Goal: Task Accomplishment & Management: Use online tool/utility

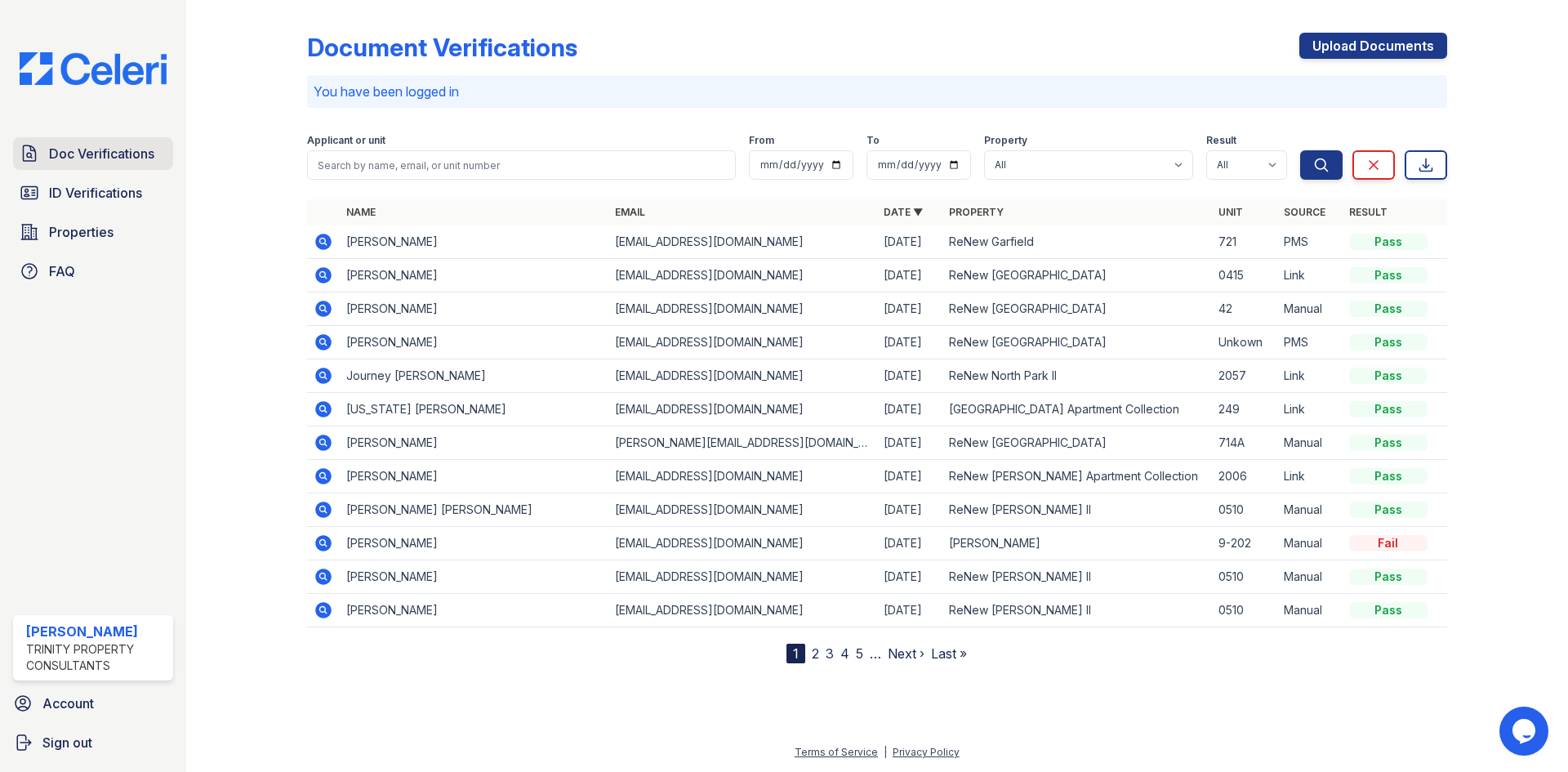
click at [112, 163] on link "Doc Verifications" at bounding box center [93, 154] width 160 height 33
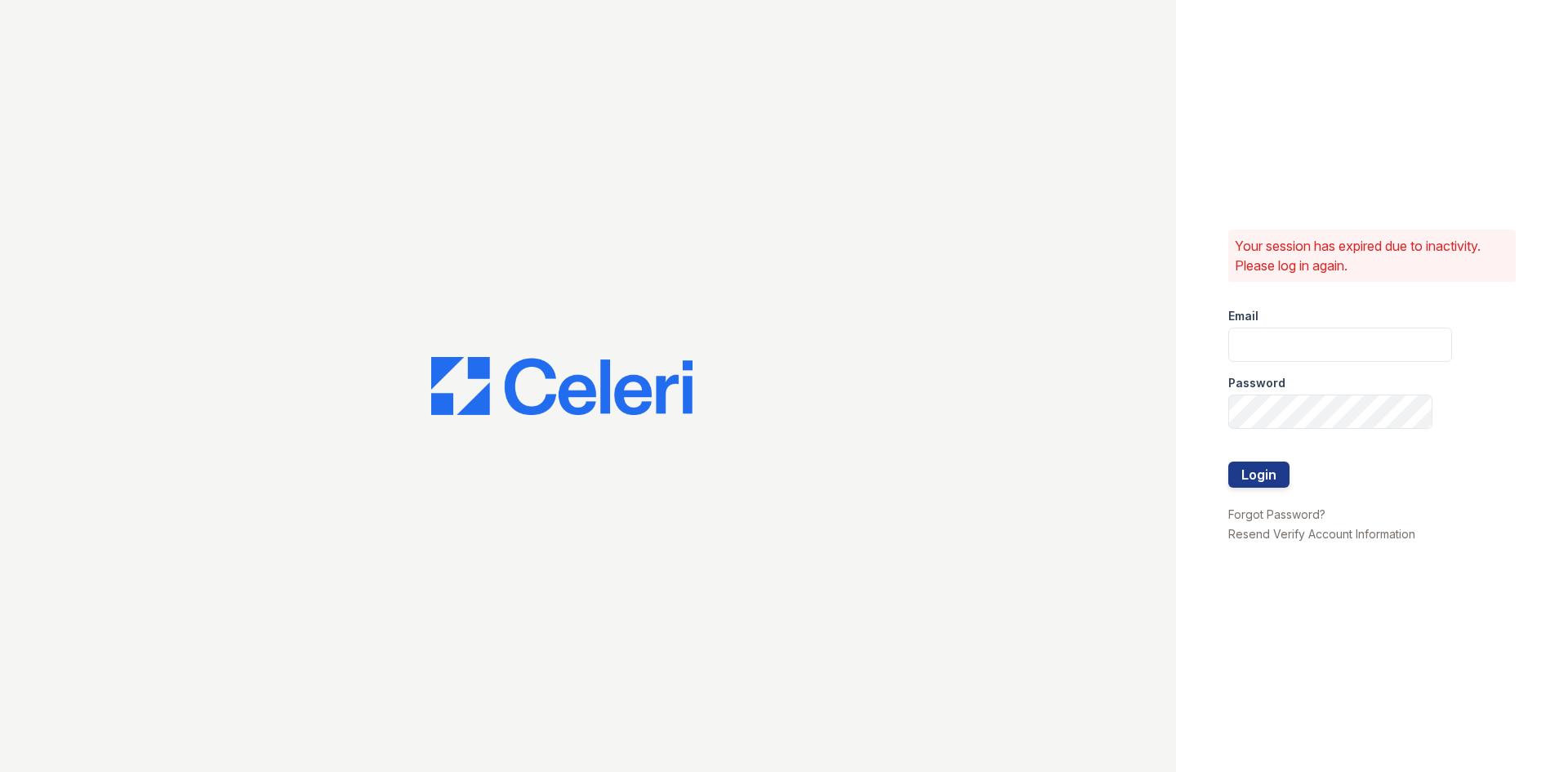
click at [1366, 362] on div "Password" at bounding box center [1340, 378] width 224 height 33
click at [1367, 343] on input "email" at bounding box center [1340, 345] width 224 height 35
click at [1358, 343] on input "email" at bounding box center [1340, 345] width 224 height 35
click at [1353, 338] on input "email" at bounding box center [1340, 345] width 224 height 35
type input "kdominguez@trinity-pm.com"
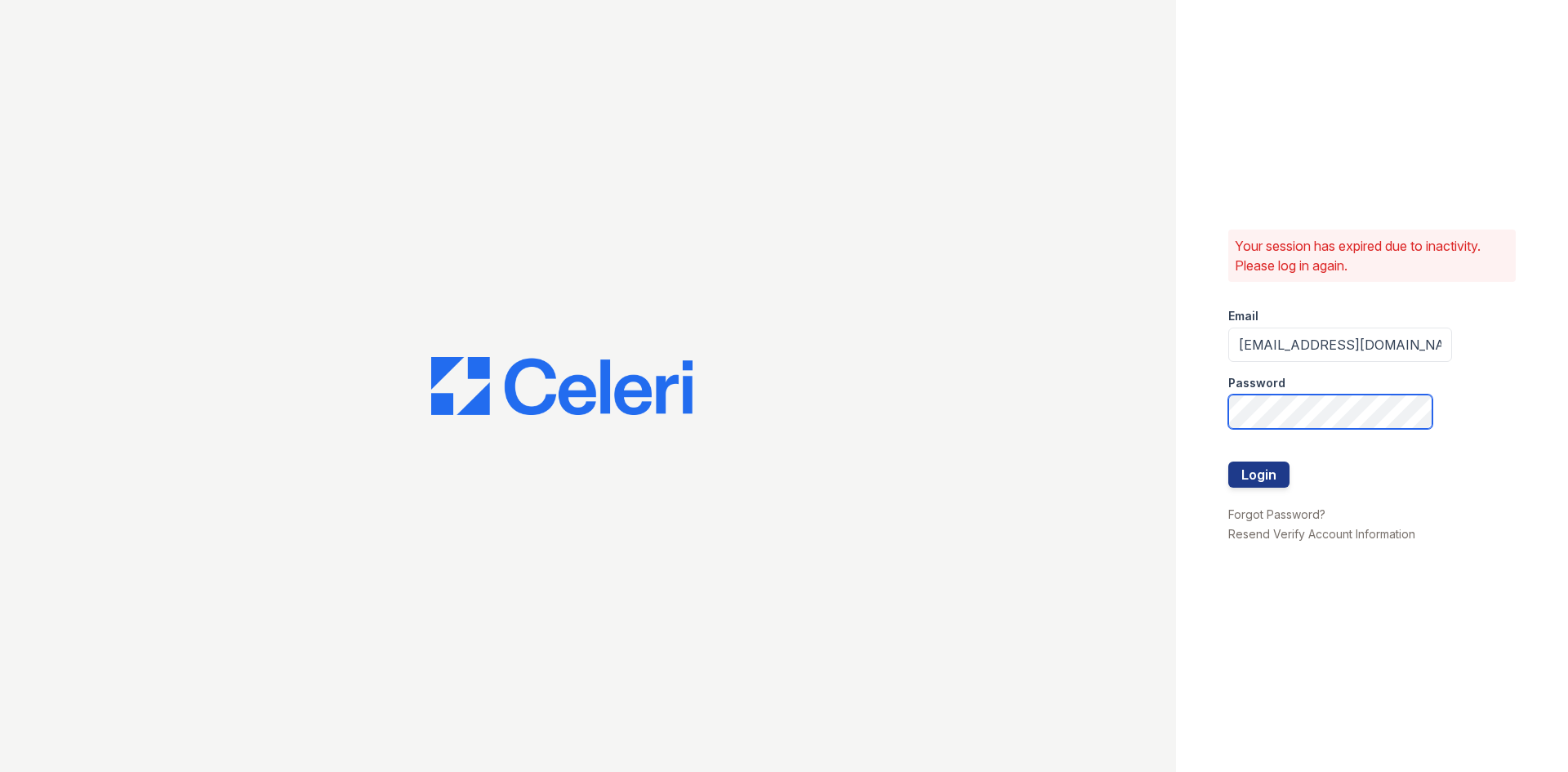
click at [1228, 462] on button "Login" at bounding box center [1259, 474] width 61 height 26
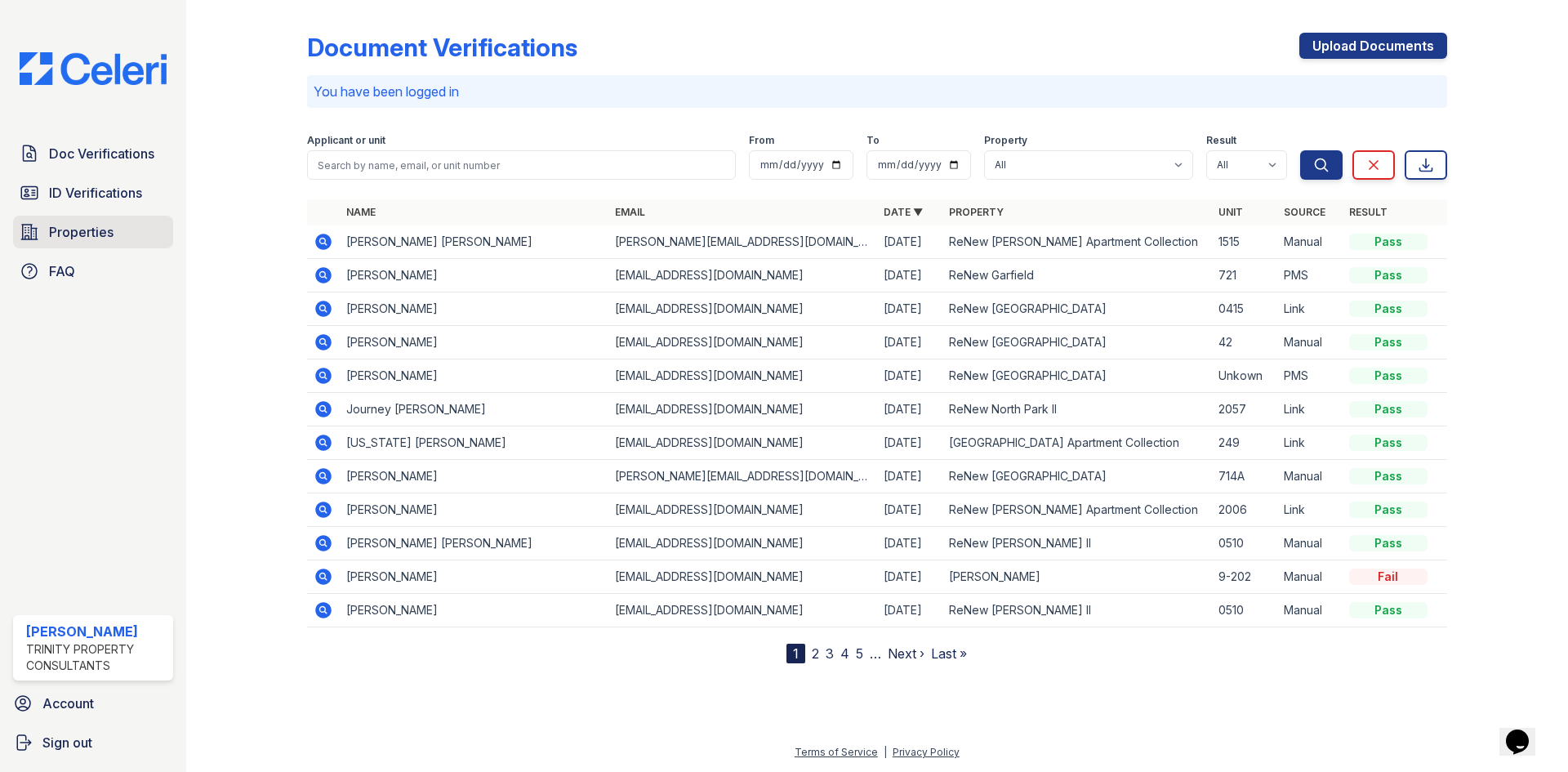
click at [63, 228] on span "Properties" at bounding box center [81, 232] width 64 height 19
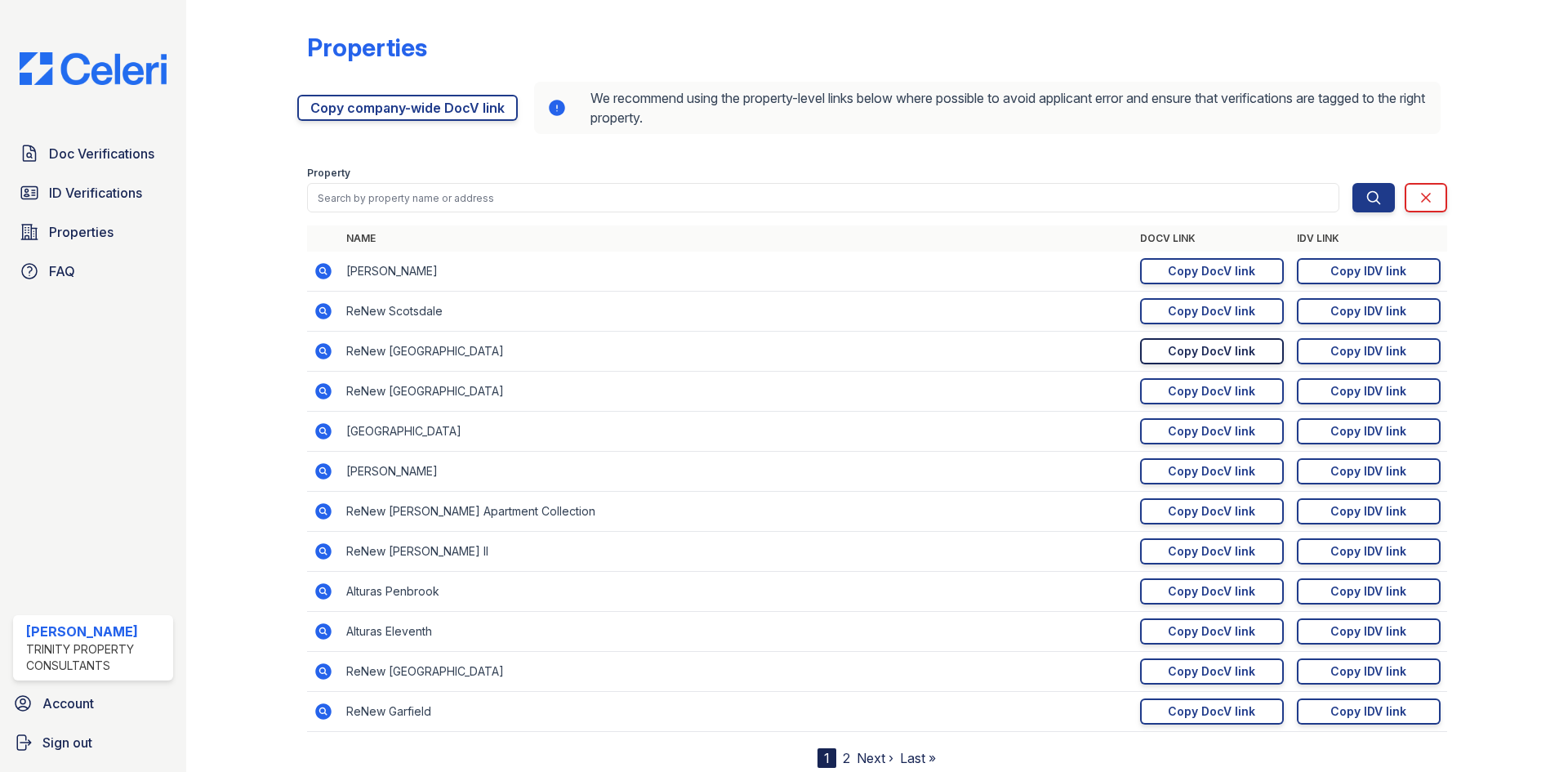
click at [1228, 353] on div "Copy DocV link" at bounding box center [1211, 350] width 87 height 16
